Goal: Task Accomplishment & Management: Manage account settings

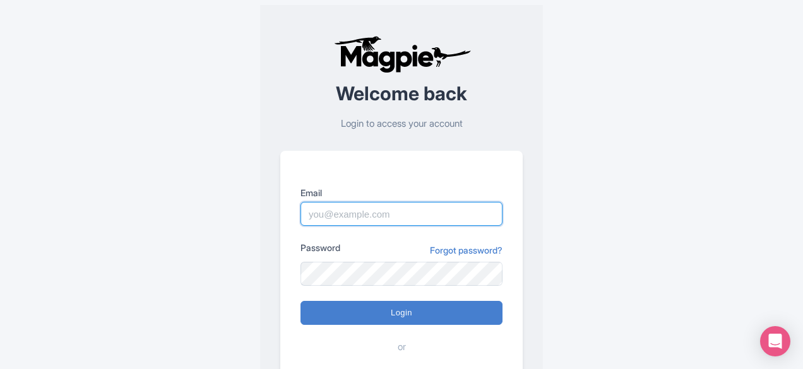
click at [368, 213] on input "Email" at bounding box center [402, 214] width 202 height 24
type input "[EMAIL_ADDRESS][DOMAIN_NAME]"
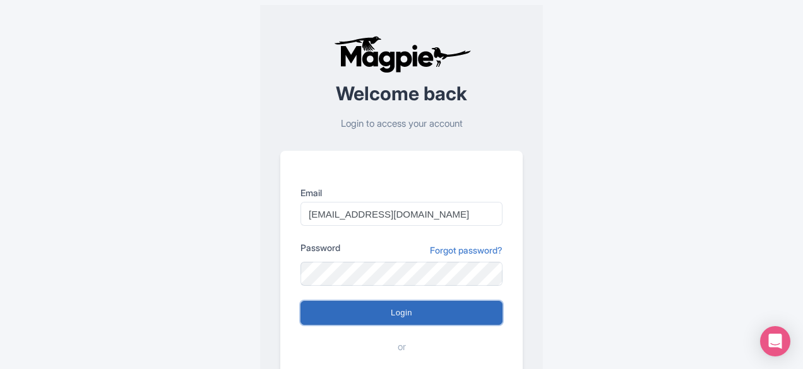
click at [395, 308] on input "Login" at bounding box center [402, 313] width 202 height 24
type input "Logging in..."
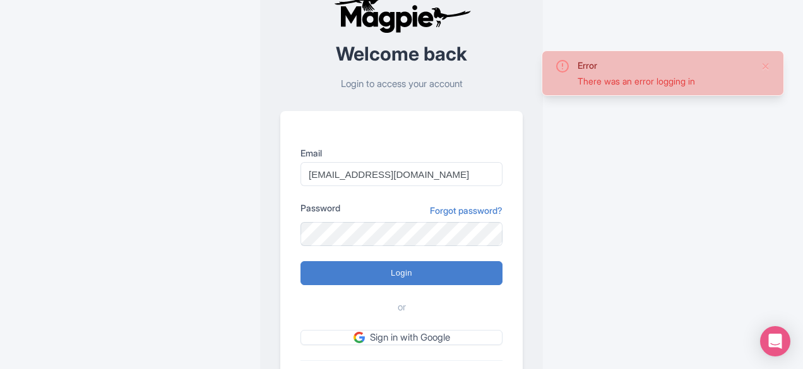
scroll to position [123, 0]
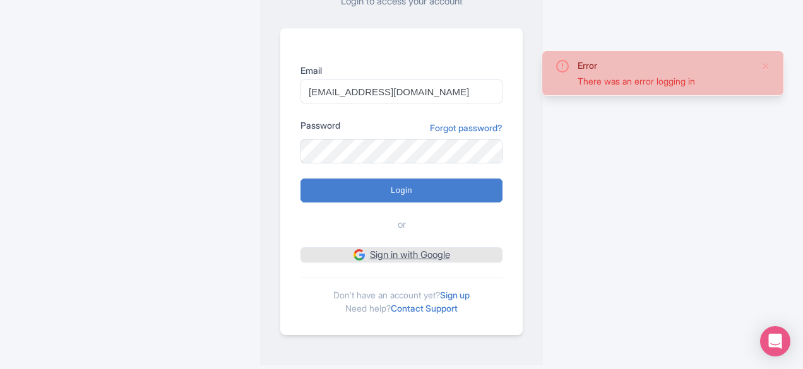
click at [414, 255] on link "Sign in with Google" at bounding box center [402, 256] width 202 height 16
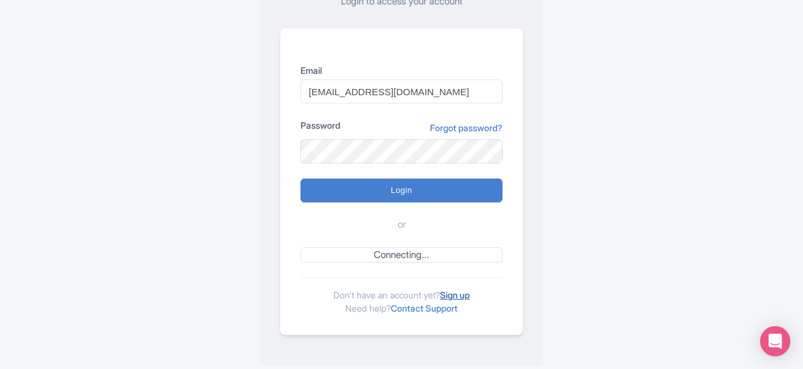
click at [455, 295] on link "Sign up" at bounding box center [455, 295] width 30 height 11
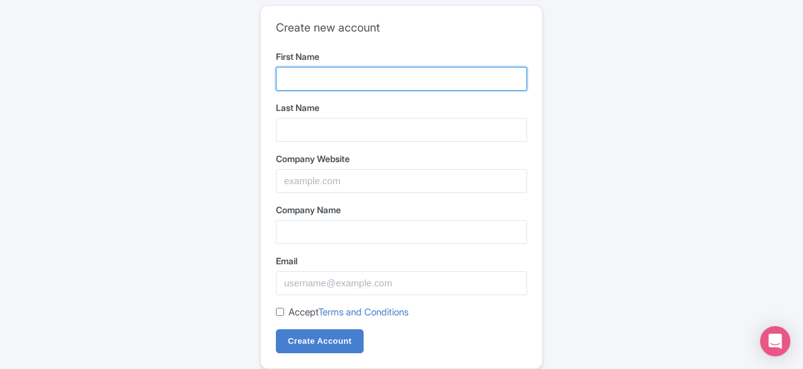
click at [359, 81] on input "First Name" at bounding box center [401, 79] width 251 height 24
type input "Techie"
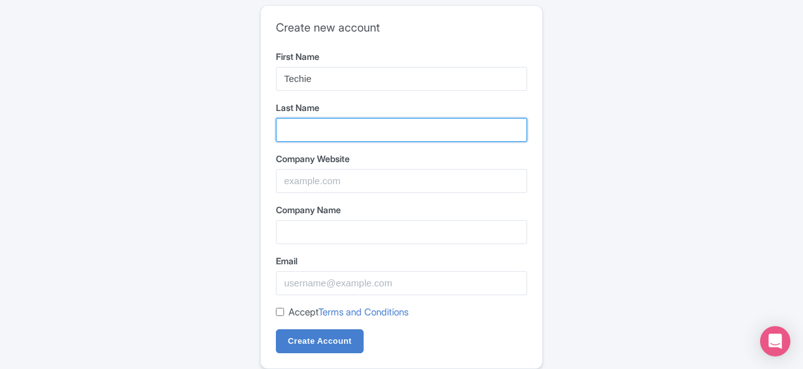
type input "Squads"
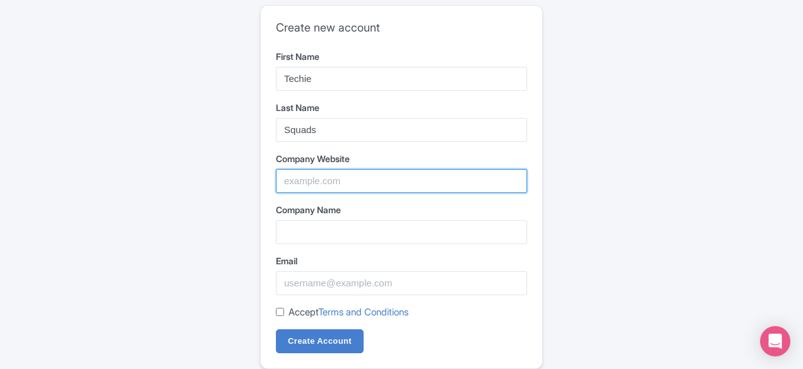
type input "Techie Squads"
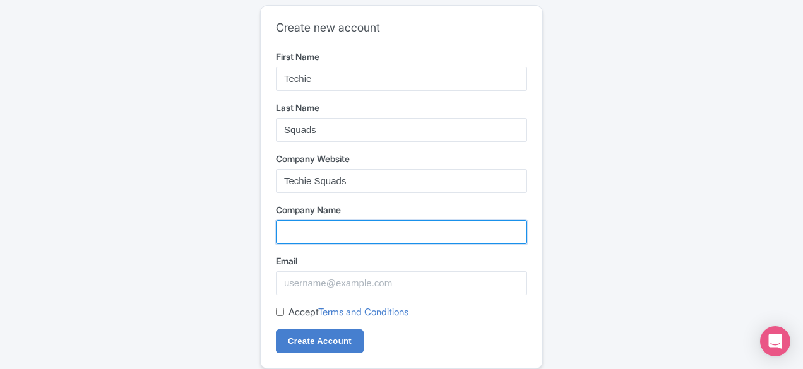
type input "Techie Squads"
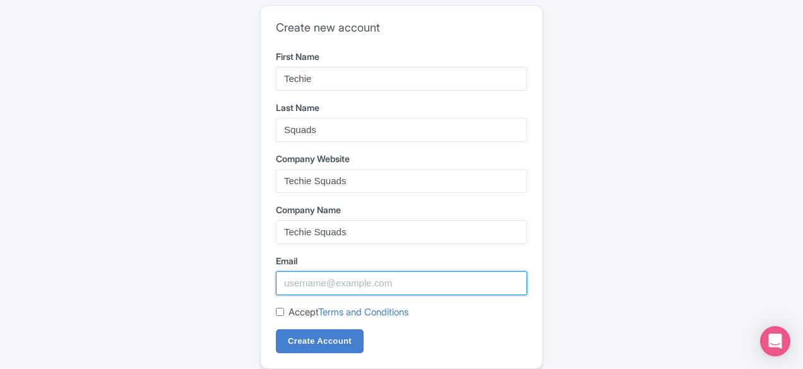
type input "[EMAIL_ADDRESS][DOMAIN_NAME]"
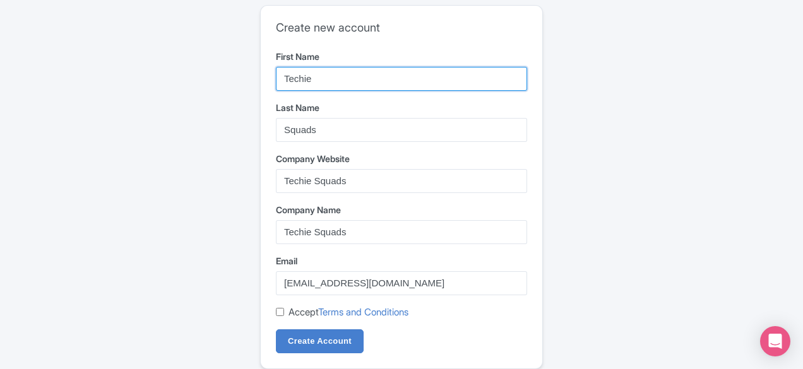
scroll to position [33, 0]
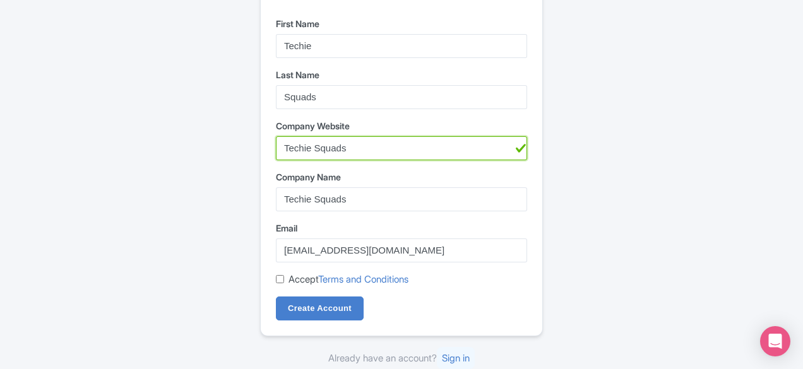
click at [356, 147] on input "Techie Squads" at bounding box center [401, 148] width 251 height 24
paste input "https://techiesquads.com/"
type input "https://techiesquads.com/"
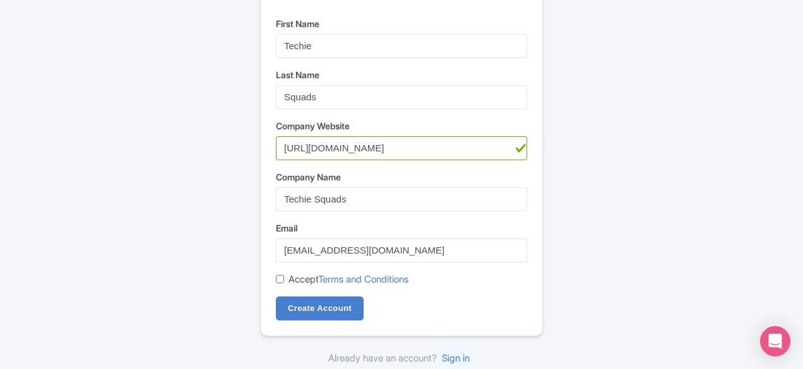
click at [279, 274] on div "Accept Terms and Conditions" at bounding box center [401, 280] width 251 height 15
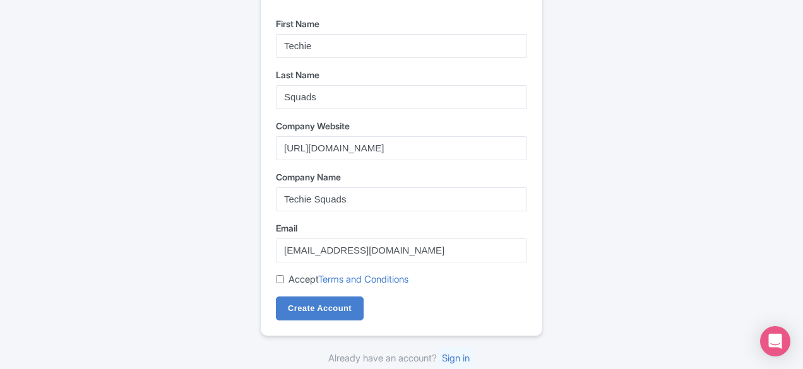
click at [280, 280] on input "Accept Terms and Conditions" at bounding box center [280, 279] width 8 height 8
checkbox input "true"
click at [311, 305] on input "Create Account" at bounding box center [320, 309] width 88 height 24
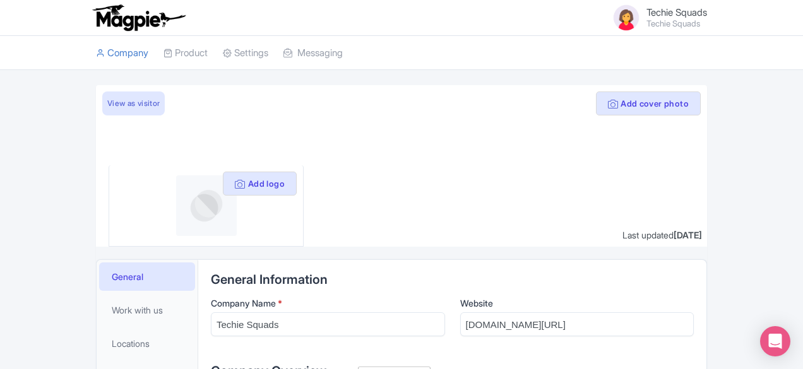
click at [707, 20] on small "Techie Squads" at bounding box center [677, 24] width 61 height 8
click at [707, 73] on link "Settings" at bounding box center [647, 75] width 120 height 20
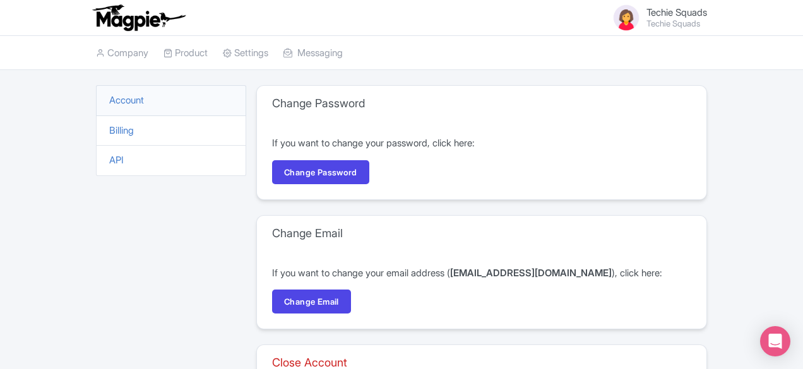
click at [642, 16] on img at bounding box center [626, 18] width 30 height 30
click at [707, 15] on span "Techie Squads" at bounding box center [677, 12] width 61 height 12
click at [707, 51] on link "Users" at bounding box center [647, 56] width 120 height 20
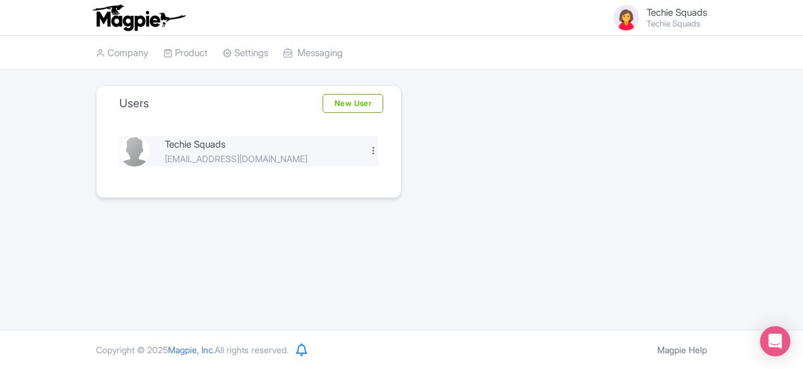
click at [374, 150] on div at bounding box center [373, 150] width 9 height 9
click at [322, 175] on link "Edit" at bounding box center [318, 172] width 120 height 20
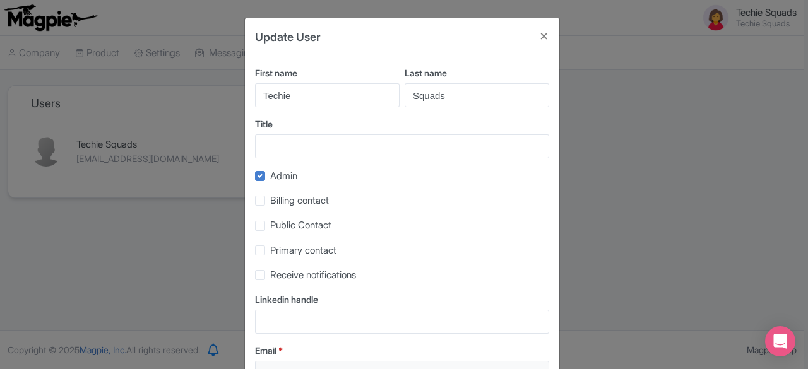
click at [292, 205] on span "Billing contact" at bounding box center [299, 201] width 59 height 12
click at [279, 201] on input "Billing contact" at bounding box center [274, 197] width 8 height 8
checkbox input "true"
click at [277, 225] on span "Public Contact" at bounding box center [300, 225] width 61 height 12
click at [277, 225] on input "Public Contact" at bounding box center [274, 223] width 8 height 8
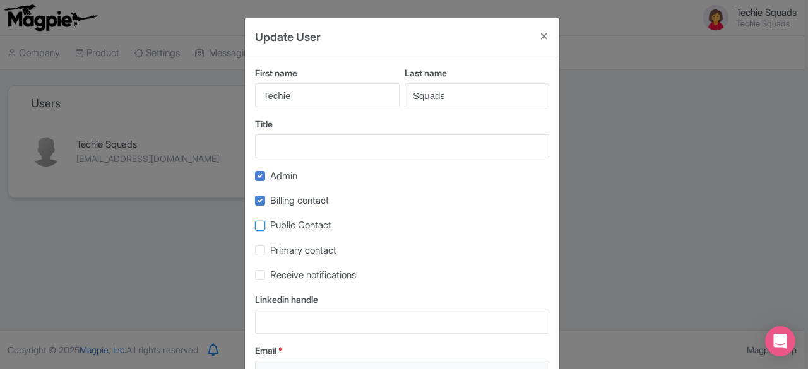
checkbox input "true"
click at [265, 249] on div "Primary contact" at bounding box center [402, 250] width 294 height 15
click at [546, 37] on button "Close" at bounding box center [544, 36] width 30 height 36
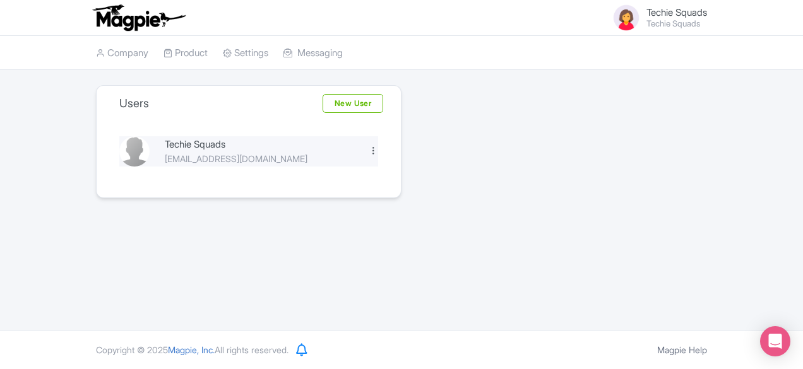
click at [369, 147] on div at bounding box center [373, 150] width 9 height 9
click at [223, 50] on link "Settings" at bounding box center [245, 53] width 45 height 35
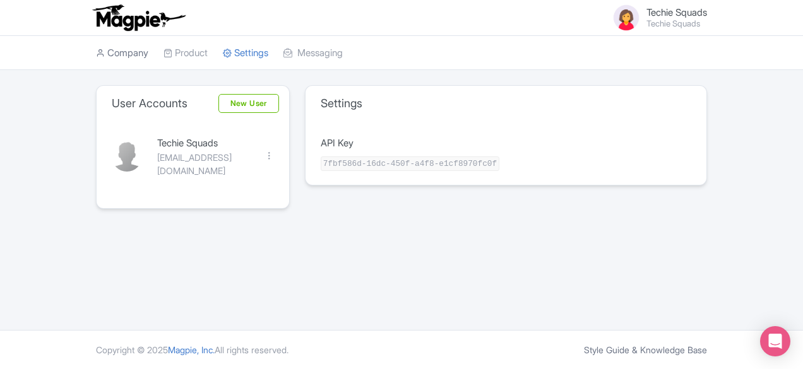
click at [96, 54] on link "Company" at bounding box center [122, 53] width 52 height 35
click at [164, 54] on link "Product" at bounding box center [186, 53] width 44 height 35
click at [164, 56] on link "Product" at bounding box center [186, 53] width 44 height 35
click at [261, 225] on div "Techie Squads Techie Squads Users Settings Sign out Company Product Operators P…" at bounding box center [401, 165] width 803 height 330
click at [707, 20] on small "Techie Squads" at bounding box center [677, 24] width 61 height 8
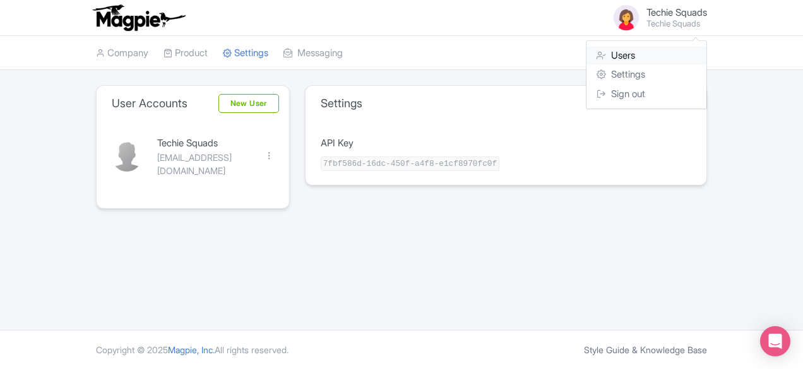
click at [707, 58] on link "Users" at bounding box center [647, 56] width 120 height 20
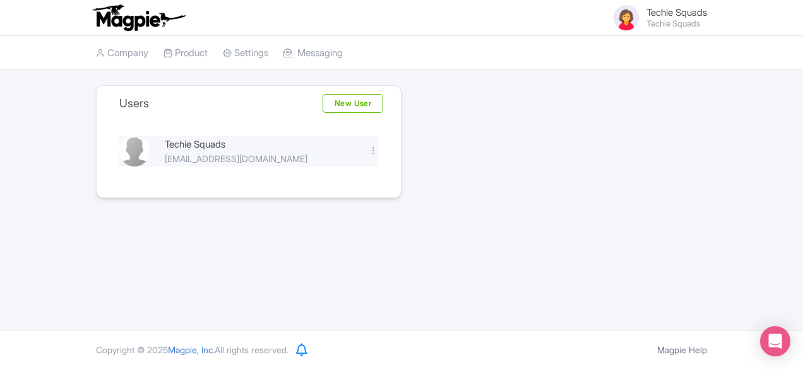
click at [380, 152] on div "Edit [GEOGRAPHIC_DATA]" at bounding box center [373, 152] width 25 height 15
click at [371, 150] on div at bounding box center [373, 150] width 9 height 9
click at [304, 167] on link "Edit" at bounding box center [318, 172] width 120 height 20
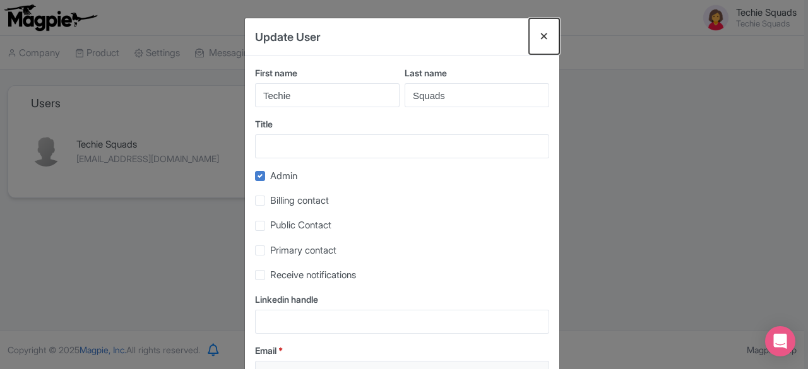
click at [540, 35] on button "Close" at bounding box center [544, 36] width 30 height 36
